Goal: Task Accomplishment & Management: Manage account settings

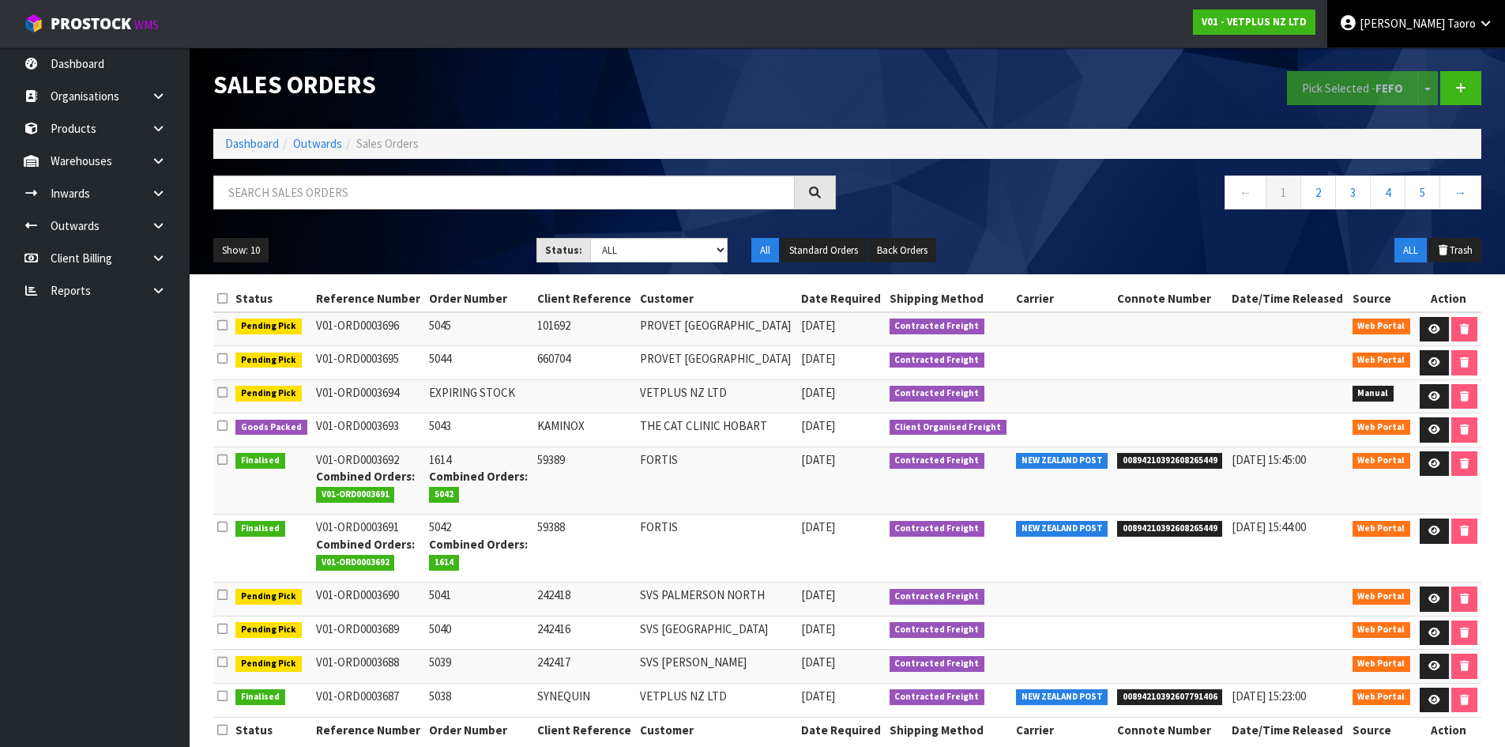
click at [1466, 33] on link "Harriet Taoro" at bounding box center [1416, 23] width 178 height 47
click at [1457, 70] on link "Logout" at bounding box center [1441, 62] width 125 height 21
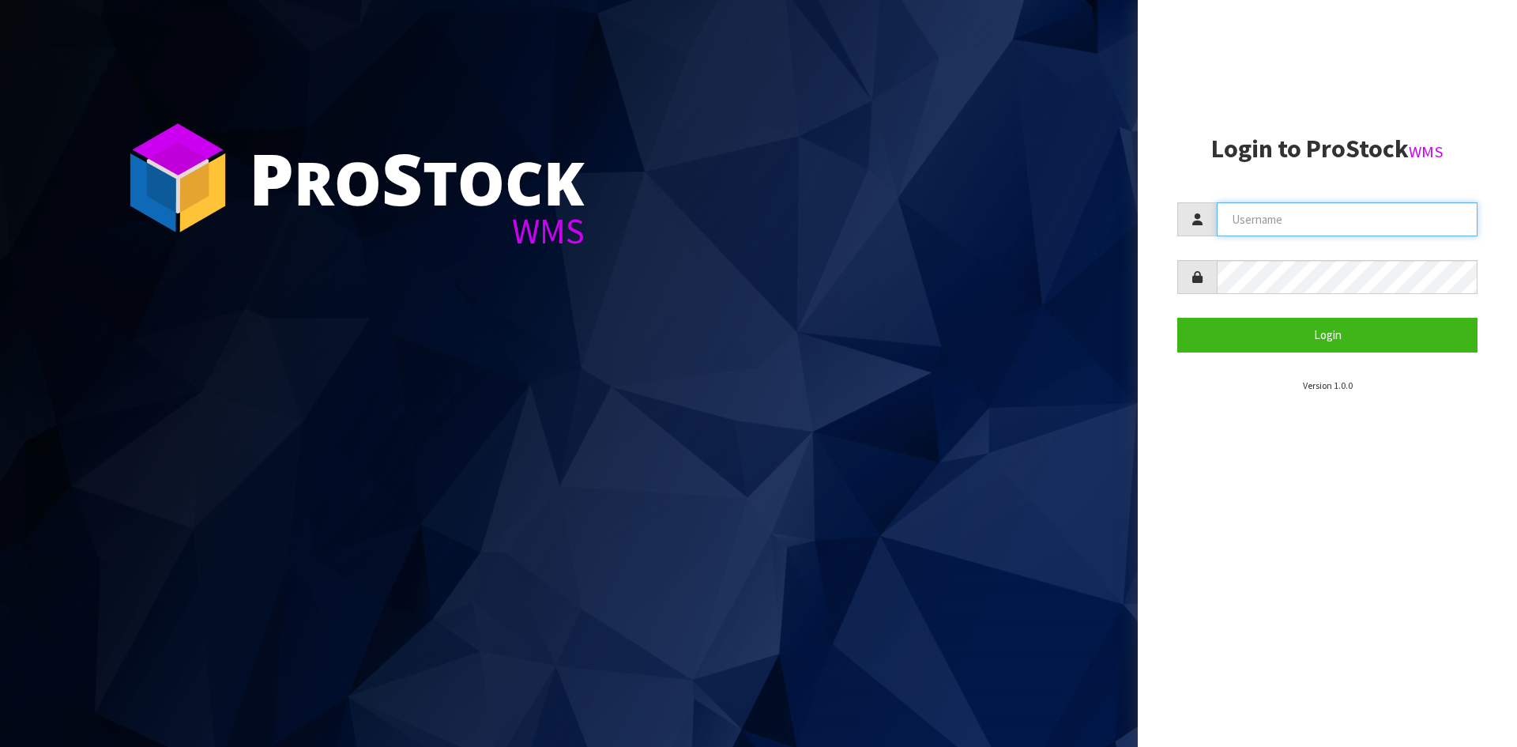
click at [1314, 209] on input "text" at bounding box center [1347, 219] width 261 height 34
type input "MARARA"
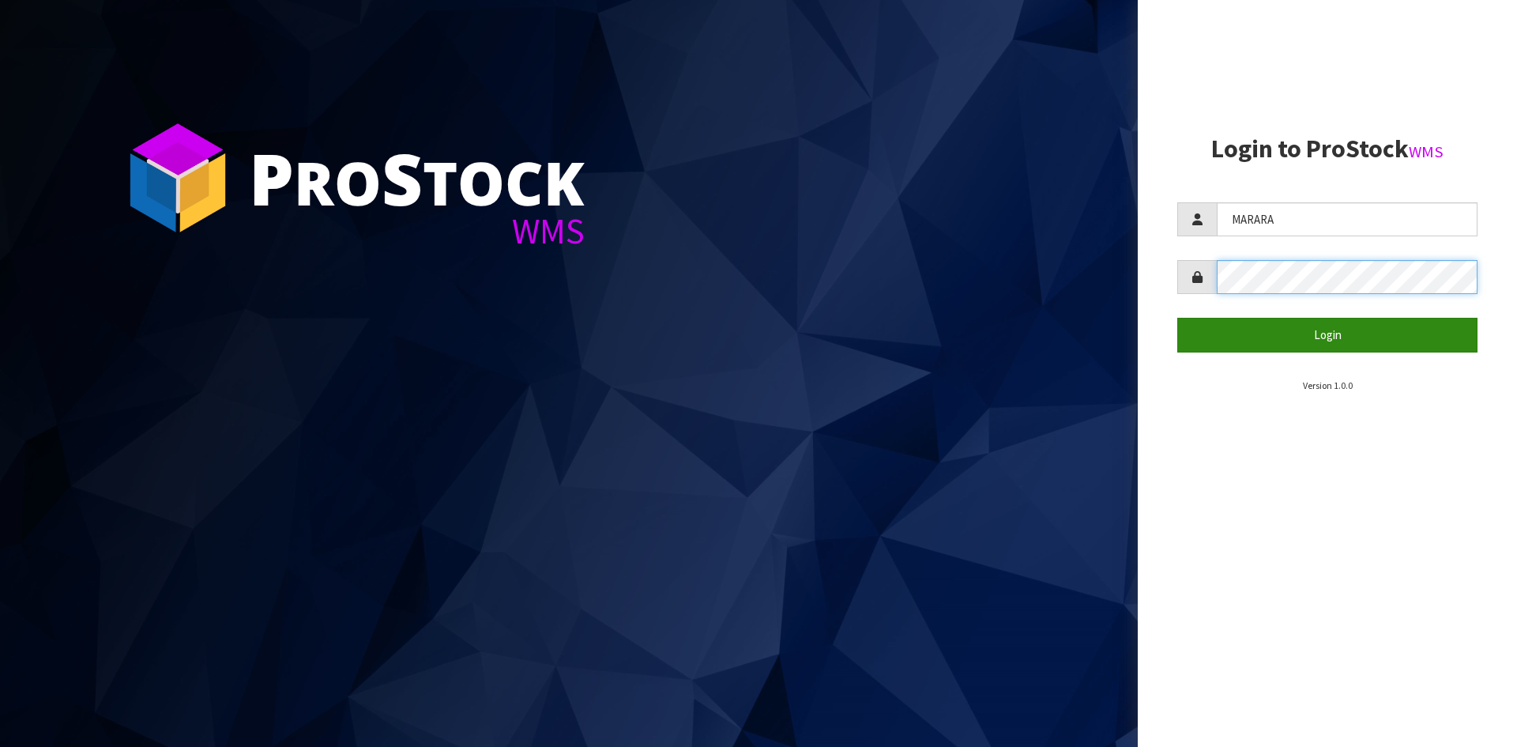
click at [1177, 318] on button "Login" at bounding box center [1327, 335] width 300 height 34
